Goal: Task Accomplishment & Management: Use online tool/utility

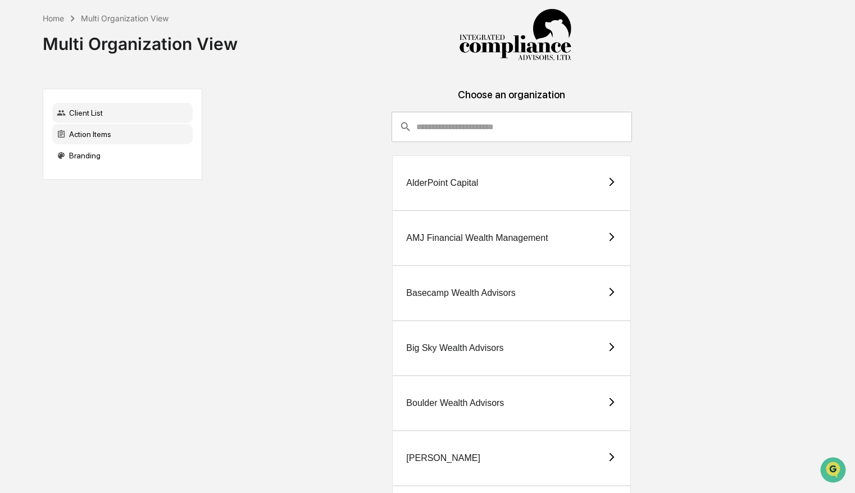
click at [98, 136] on div "Action Items" at bounding box center [122, 134] width 140 height 20
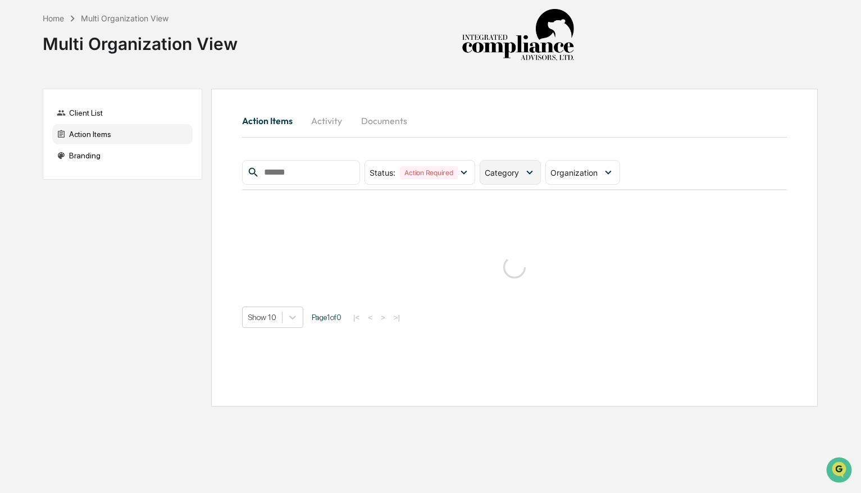
click at [528, 172] on icon at bounding box center [529, 172] width 12 height 12
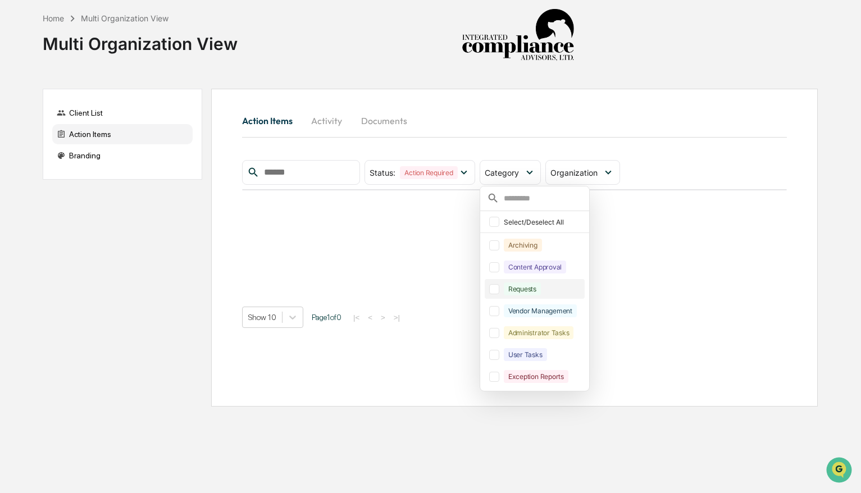
click at [494, 289] on div at bounding box center [494, 289] width 10 height 10
click at [496, 269] on div at bounding box center [494, 267] width 10 height 10
click at [554, 76] on div "Home Multi Organization View Multi Organization View Client List Action Items B…" at bounding box center [430, 246] width 809 height 493
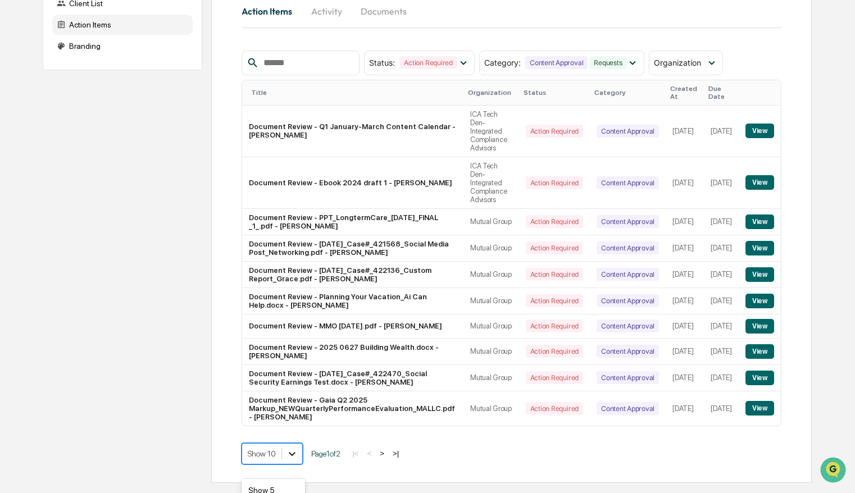
scroll to position [193, 0]
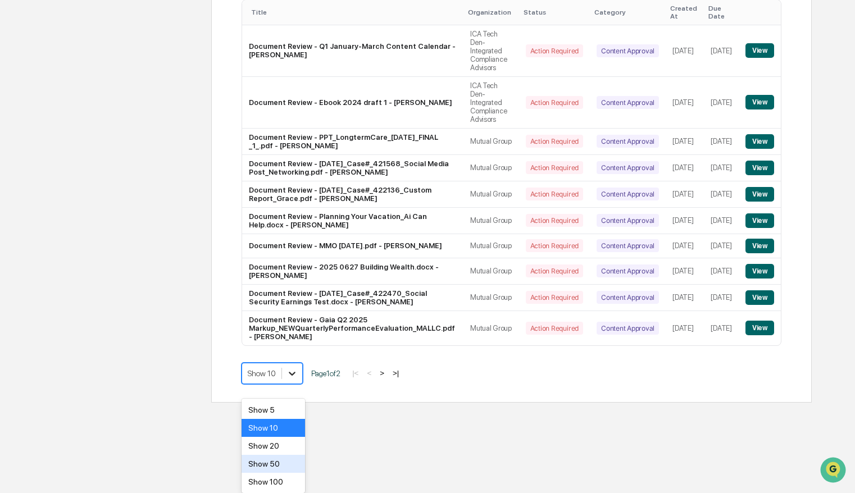
click at [295, 403] on body "Home Multi Organization View Multi Organization View Client List Action Items B…" at bounding box center [427, 106] width 855 height 592
click at [279, 479] on div "Show 100" at bounding box center [272, 482] width 63 height 18
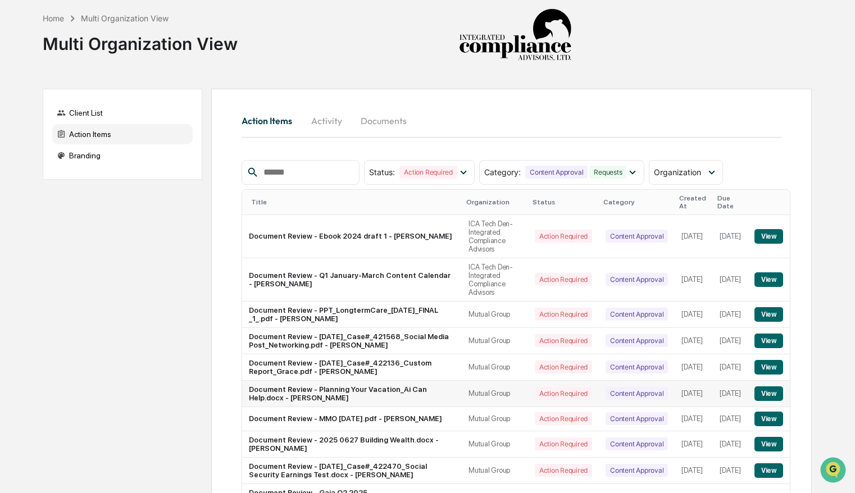
scroll to position [338, 0]
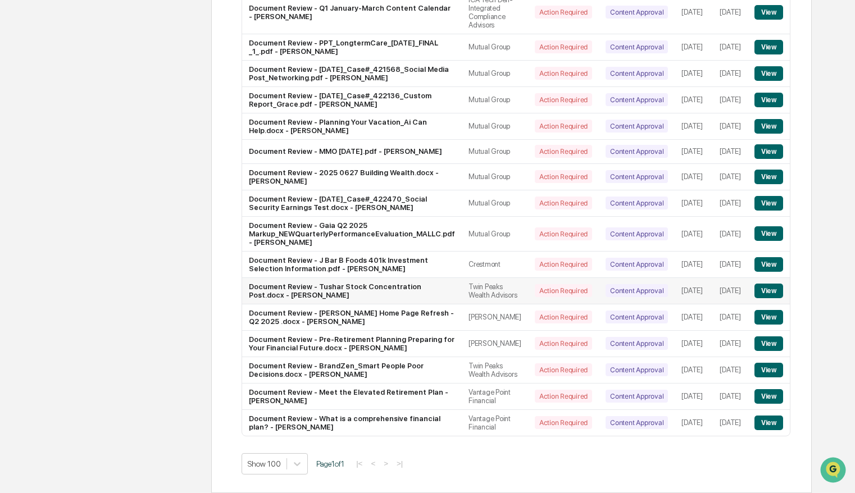
click at [783, 284] on button "View" at bounding box center [768, 291] width 29 height 15
